Goal: Task Accomplishment & Management: Manage account settings

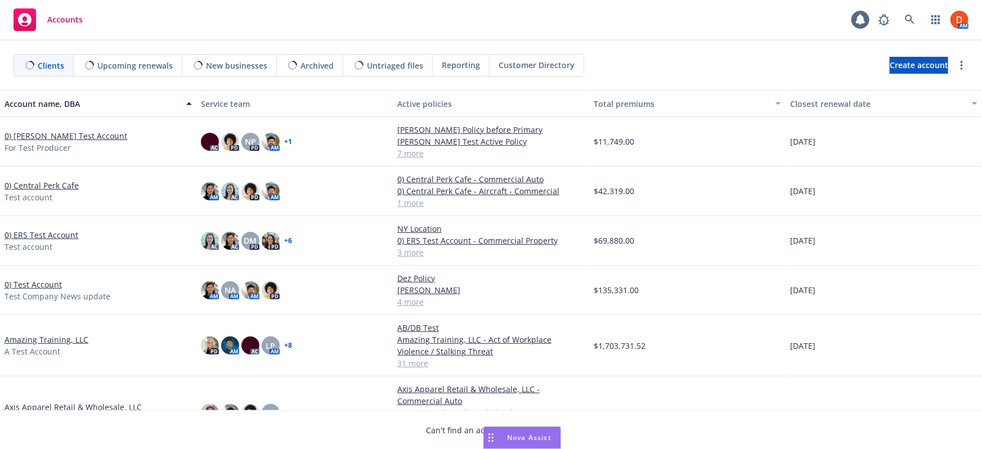
click at [47, 135] on link "0) [PERSON_NAME] Test Account" at bounding box center [66, 136] width 123 height 12
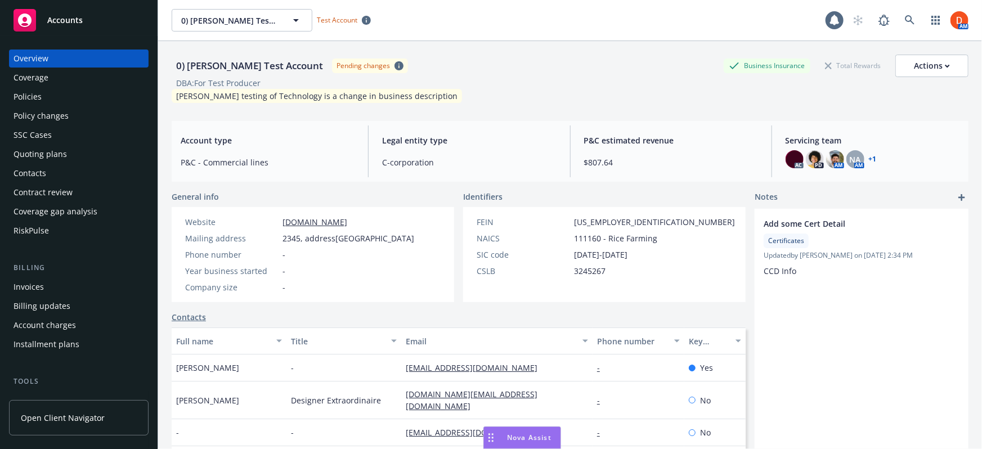
click at [71, 96] on div "Policies" at bounding box center [79, 97] width 131 height 18
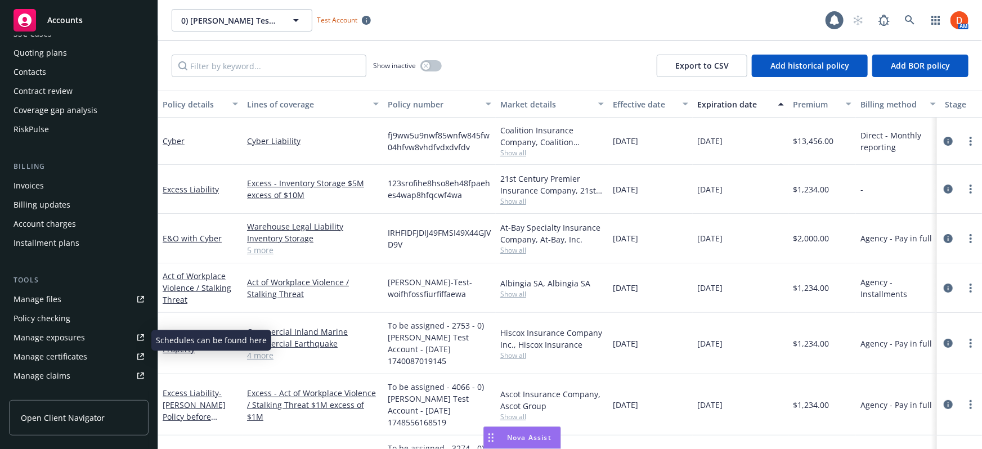
scroll to position [102, 0]
click at [77, 293] on link "Manage files" at bounding box center [79, 299] width 140 height 18
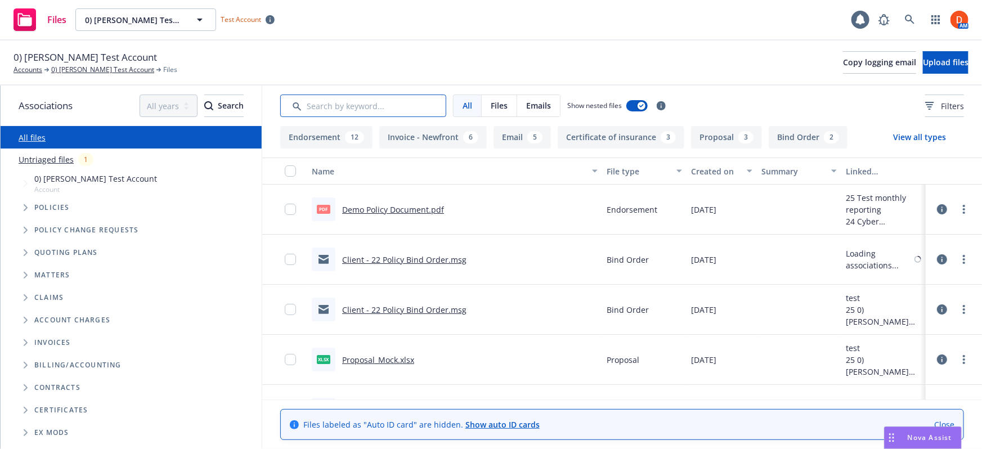
click at [366, 107] on input "Search by keyword..." at bounding box center [363, 106] width 166 height 23
click at [954, 111] on button "Filters" at bounding box center [944, 106] width 39 height 23
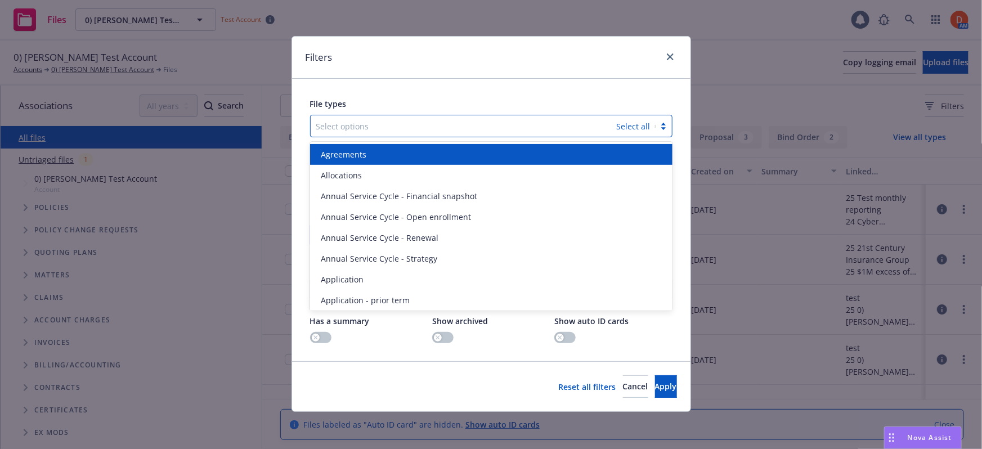
click at [481, 131] on div at bounding box center [463, 126] width 295 height 14
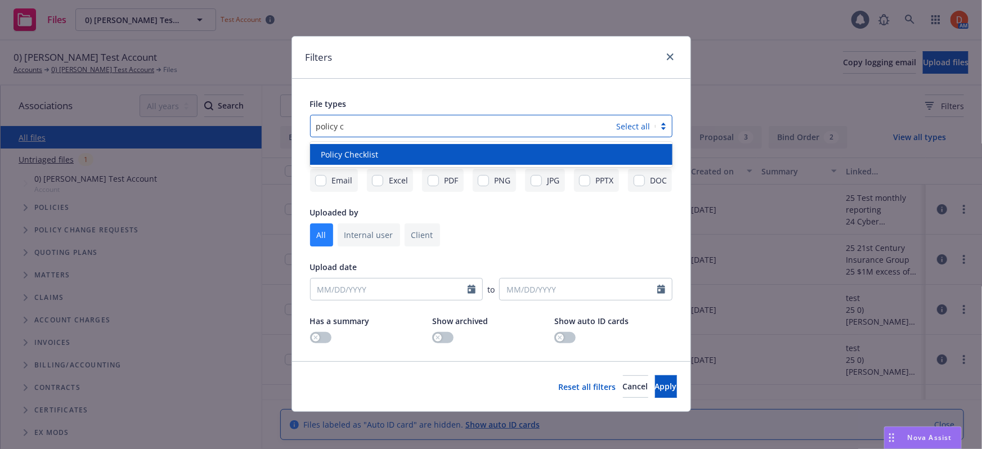
type input "policy c"
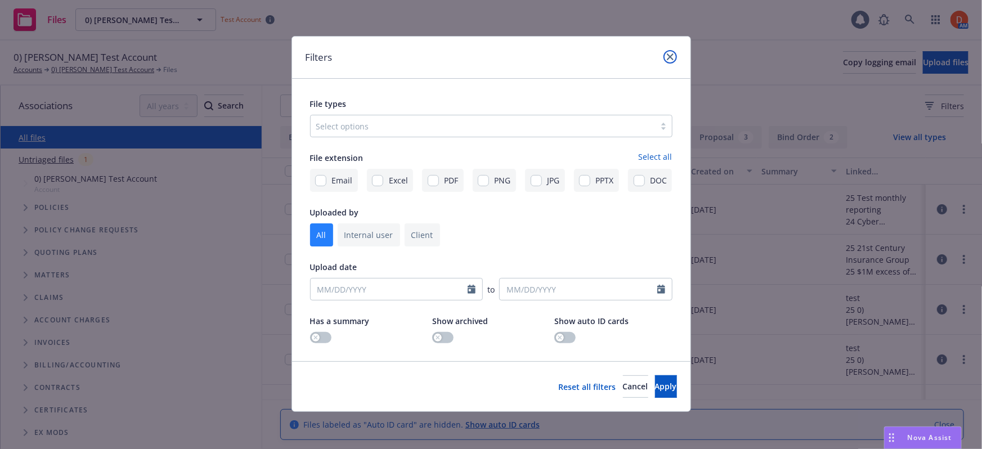
drag, startPoint x: 669, startPoint y: 58, endPoint x: 731, endPoint y: 50, distance: 61.9
click at [669, 58] on icon "close" at bounding box center [670, 56] width 7 height 7
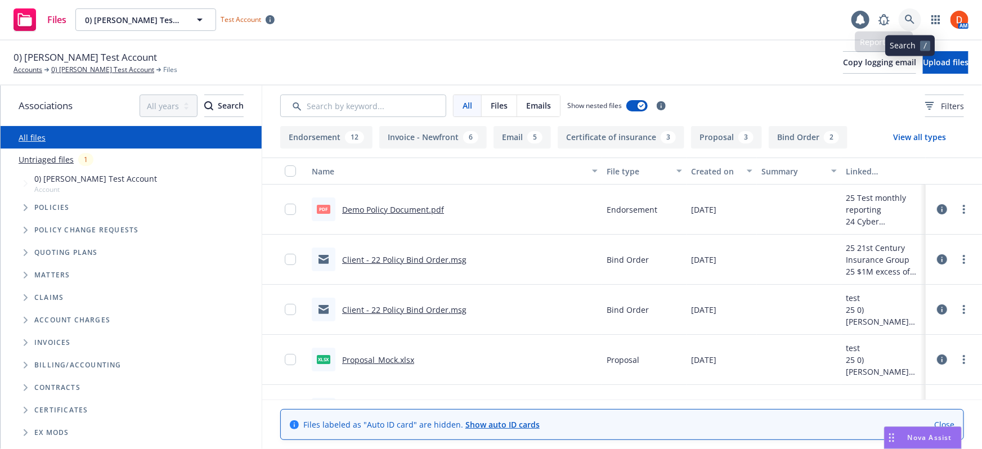
click at [905, 16] on icon at bounding box center [910, 20] width 10 height 10
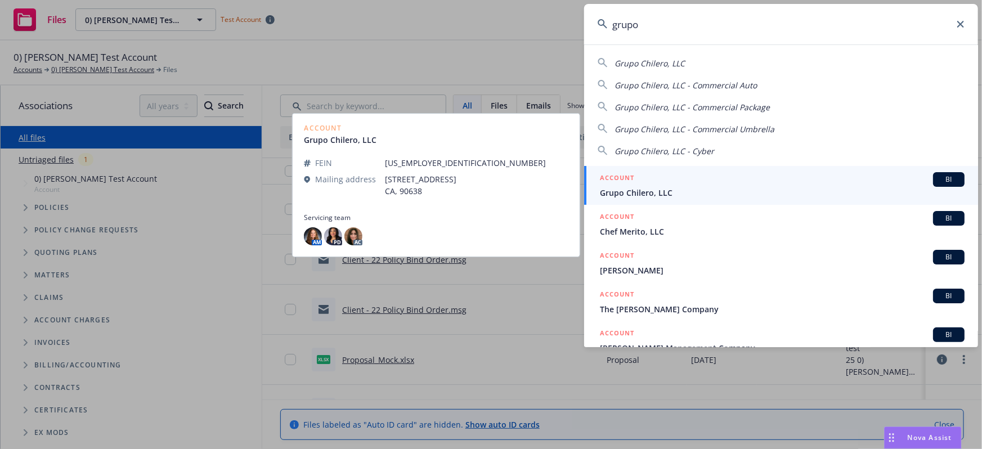
type input "grupo"
click at [692, 185] on div "ACCOUNT BI" at bounding box center [782, 179] width 365 height 15
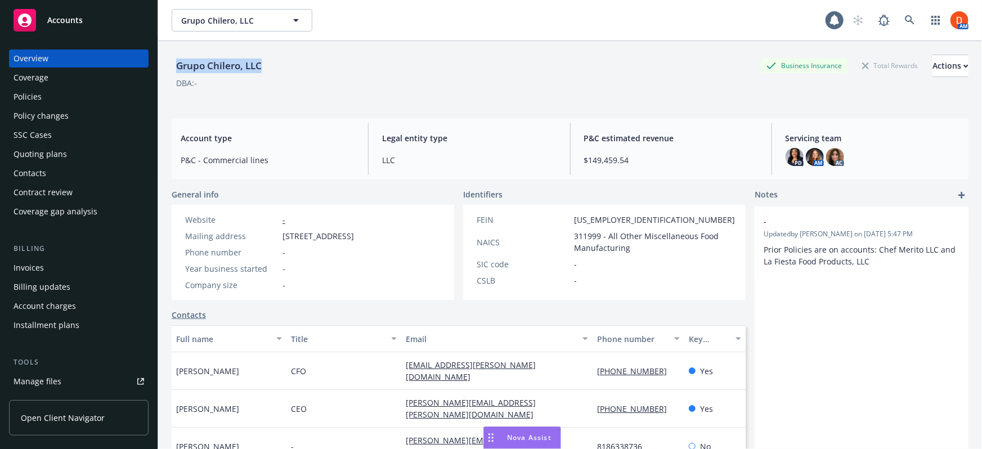
drag, startPoint x: 264, startPoint y: 65, endPoint x: 178, endPoint y: 69, distance: 86.2
click at [178, 69] on div "Grupo Chilero, LLC" at bounding box center [219, 66] width 95 height 15
copy div "Grupo Chilero, LLC"
click at [105, 421] on link "Open Client Navigator" at bounding box center [79, 417] width 140 height 35
click at [905, 21] on icon at bounding box center [910, 20] width 10 height 10
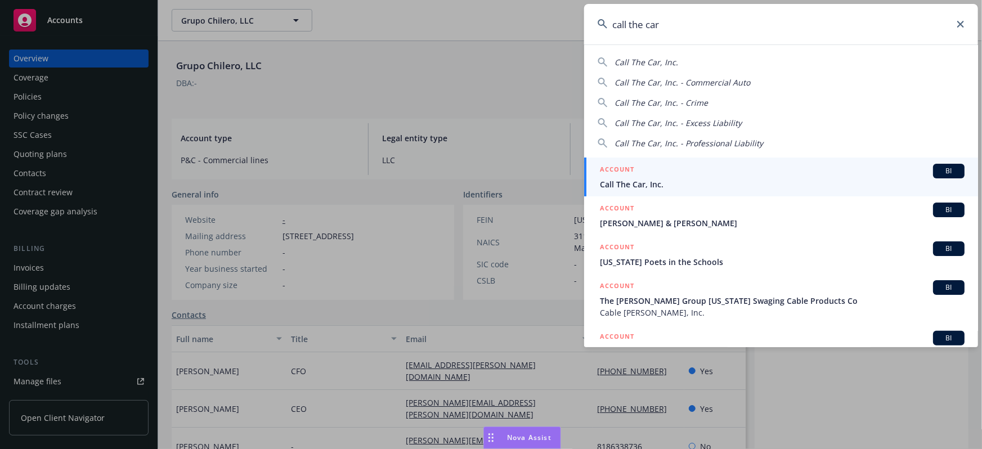
type input "call the car"
click at [713, 169] on div "ACCOUNT BI" at bounding box center [782, 171] width 365 height 15
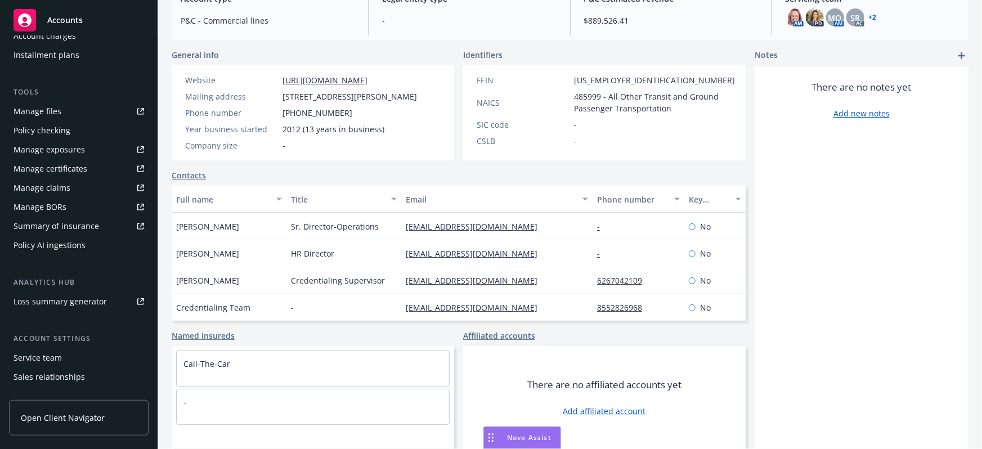
scroll to position [321, 0]
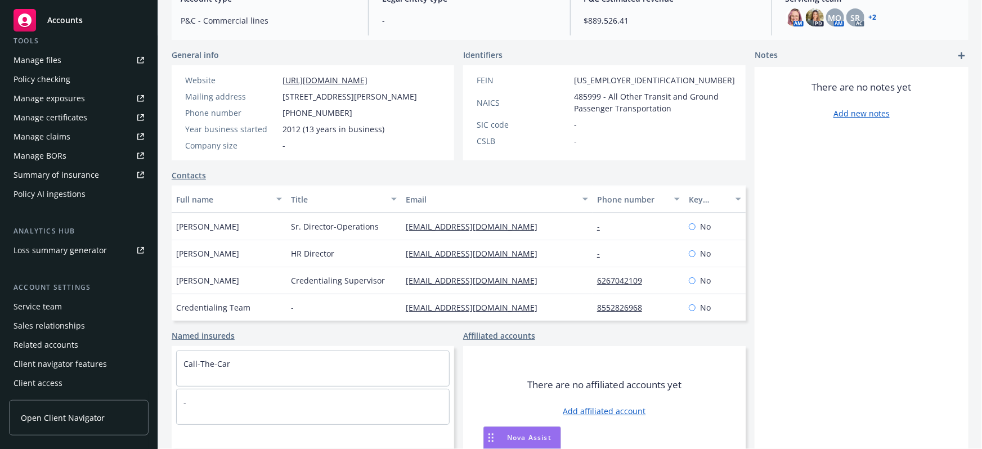
click at [82, 298] on div "Service team" at bounding box center [79, 307] width 131 height 18
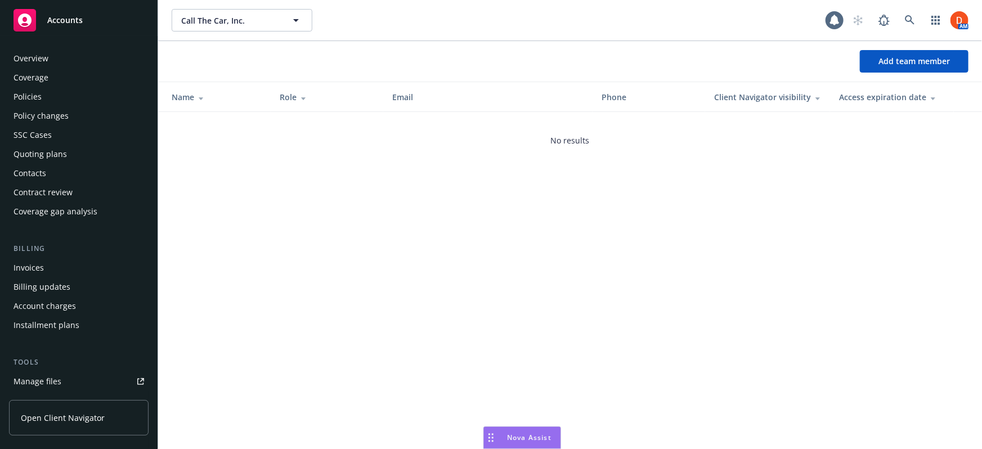
scroll to position [321, 0]
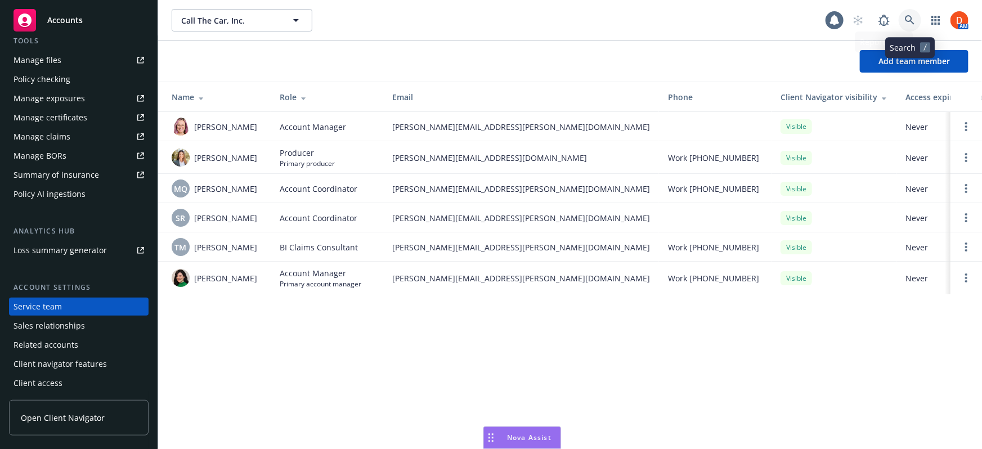
click at [914, 28] on link at bounding box center [910, 20] width 23 height 23
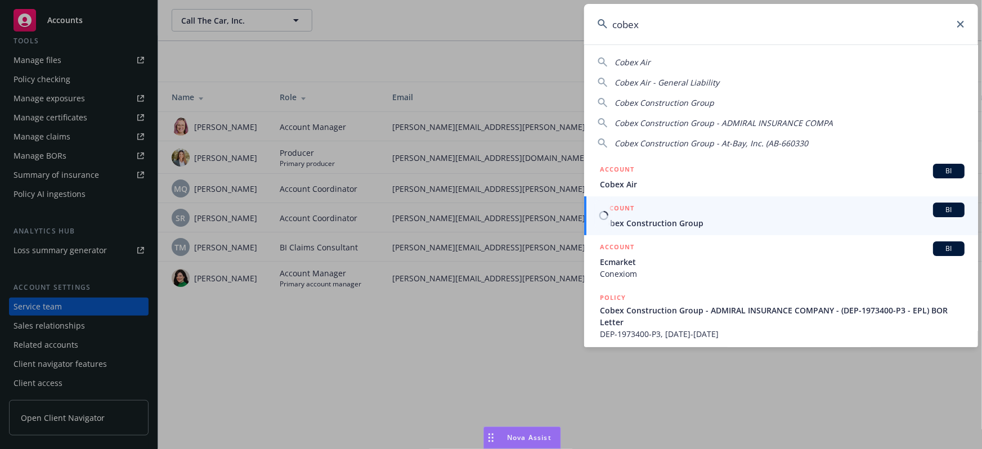
type input "cobex"
click at [731, 223] on span "Cobex Construction Group" at bounding box center [782, 223] width 365 height 12
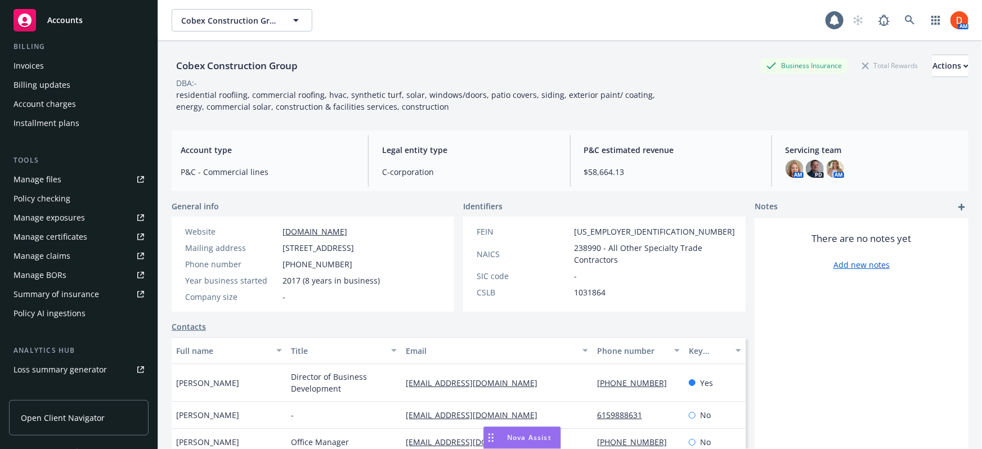
scroll to position [307, 0]
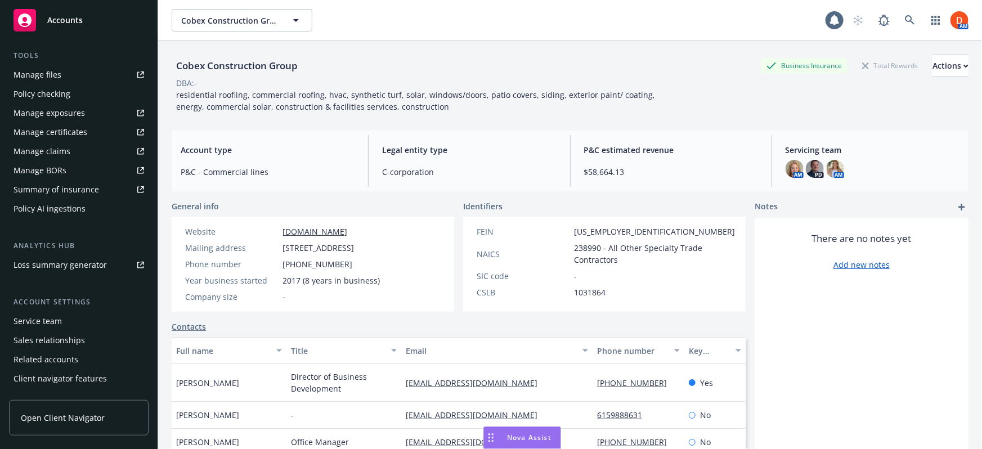
click at [80, 326] on div "Service team" at bounding box center [79, 321] width 131 height 18
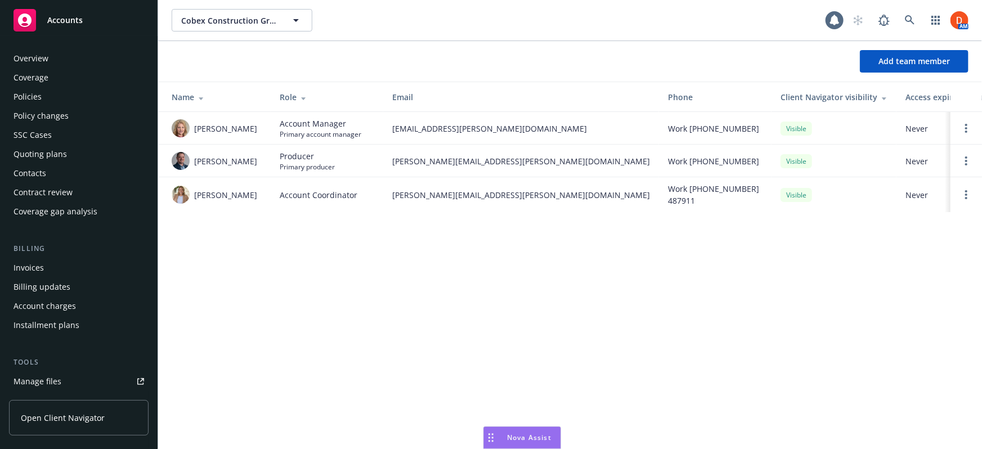
click at [64, 56] on div "Overview" at bounding box center [79, 59] width 131 height 18
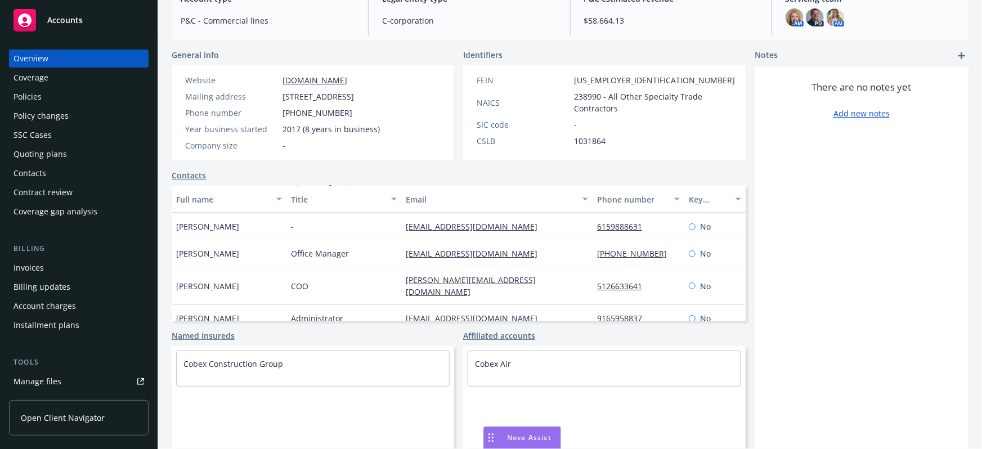
scroll to position [163, 0]
drag, startPoint x: 225, startPoint y: 278, endPoint x: 176, endPoint y: 283, distance: 49.2
click at [176, 283] on div "[PERSON_NAME]" at bounding box center [229, 286] width 115 height 38
copy span "[PERSON_NAME]"
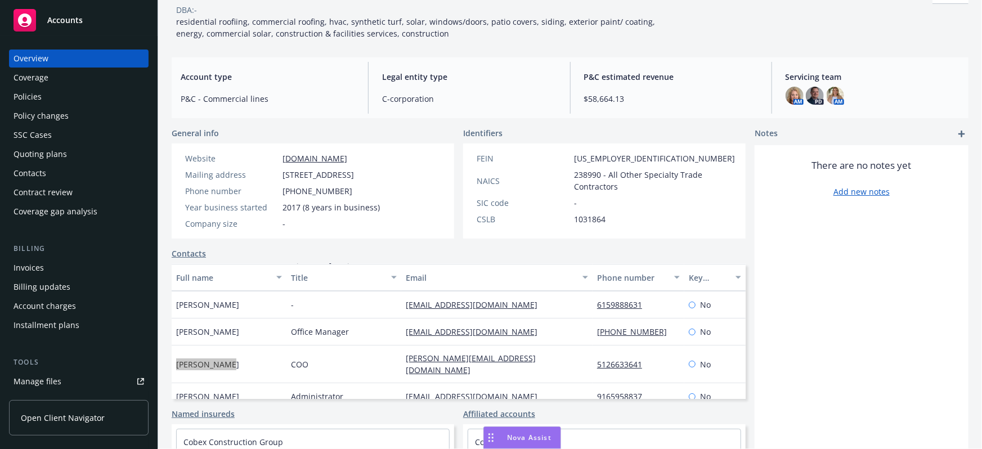
scroll to position [0, 0]
